Goal: Register for event/course

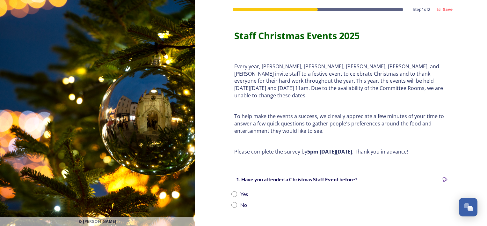
click at [232, 191] on input "radio" at bounding box center [234, 194] width 6 height 6
radio input "true"
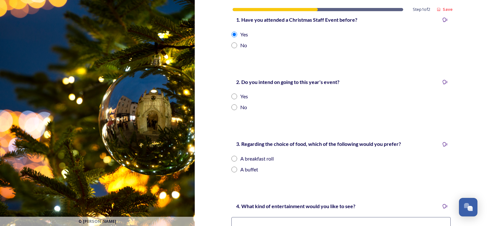
click at [231, 93] on input "radio" at bounding box center [234, 96] width 6 height 6
radio input "true"
click at [231, 156] on input "radio" at bounding box center [234, 159] width 6 height 6
radio input "true"
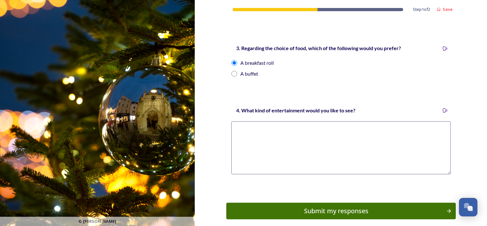
scroll to position [278, 0]
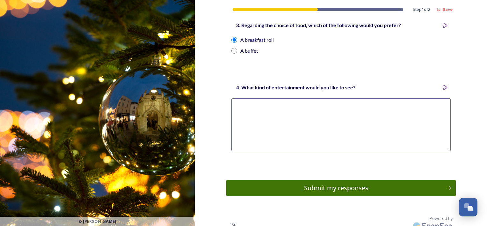
click at [255, 118] on textarea at bounding box center [340, 124] width 219 height 53
click at [257, 128] on textarea at bounding box center [340, 124] width 219 height 53
type textarea "karaoke"
click at [285, 183] on div "Submit my responses" at bounding box center [336, 188] width 215 height 10
